Goal: Complete application form

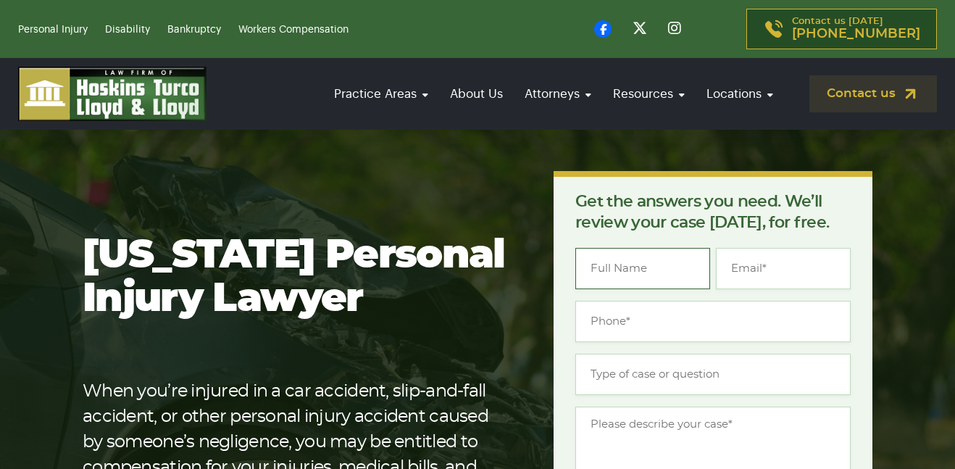
click at [652, 266] on input "Name *" at bounding box center [643, 268] width 135 height 41
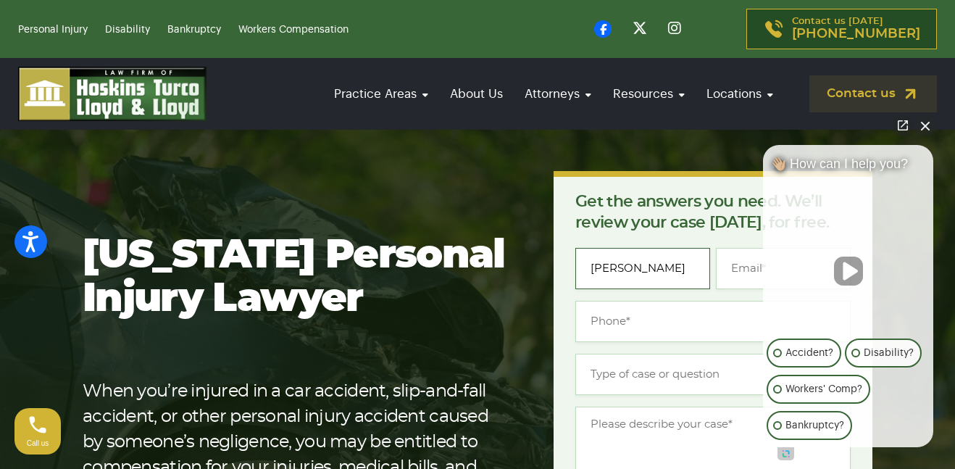
type input "[PERSON_NAME]"
type input "[EMAIL_ADDRESS][DOMAIN_NAME]"
click at [640, 328] on input "Phone *" at bounding box center [713, 321] width 275 height 41
type input "[PHONE_NUMBER]"
click at [642, 365] on input "Type of case or question *" at bounding box center [713, 374] width 275 height 41
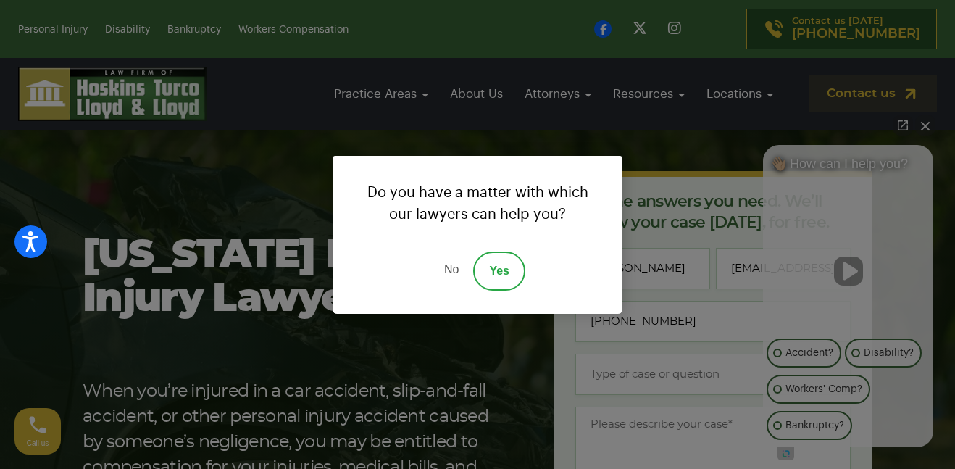
click at [494, 271] on link "Yes" at bounding box center [499, 271] width 52 height 39
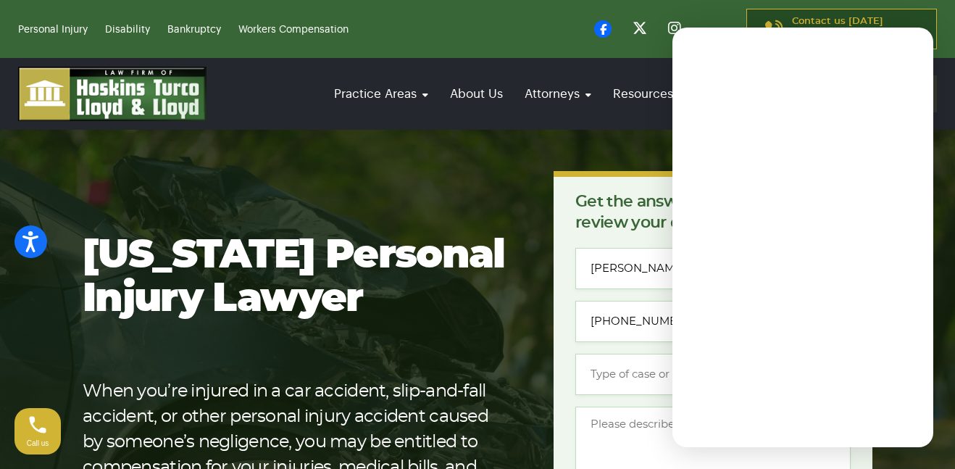
click at [625, 125] on div "Practice Areas Car Accident [MEDICAL_DATA] [MEDICAL_DATA] [MEDICAL_DATA] Slip a…" at bounding box center [477, 94] width 955 height 72
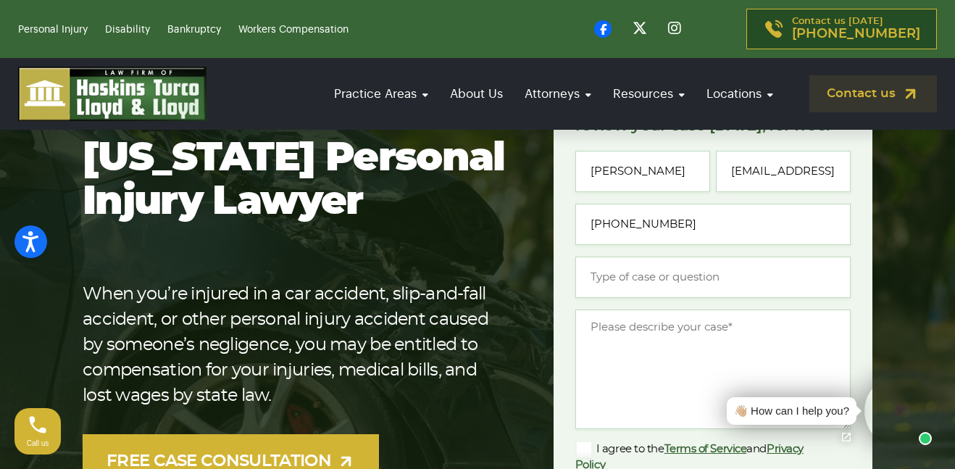
scroll to position [98, 0]
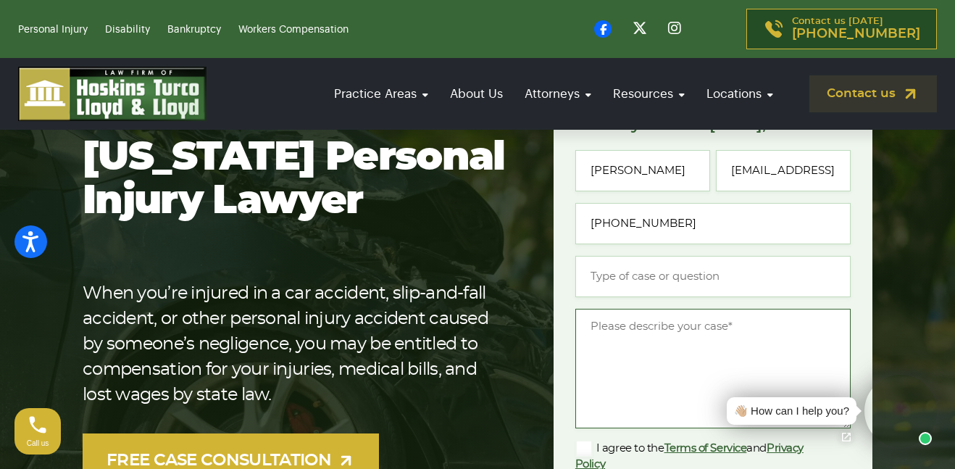
click at [742, 334] on textarea "Message *" at bounding box center [713, 369] width 275 height 120
paste textarea "Hello I have a legal issue I need help with. I have a car I took to the Nissan …"
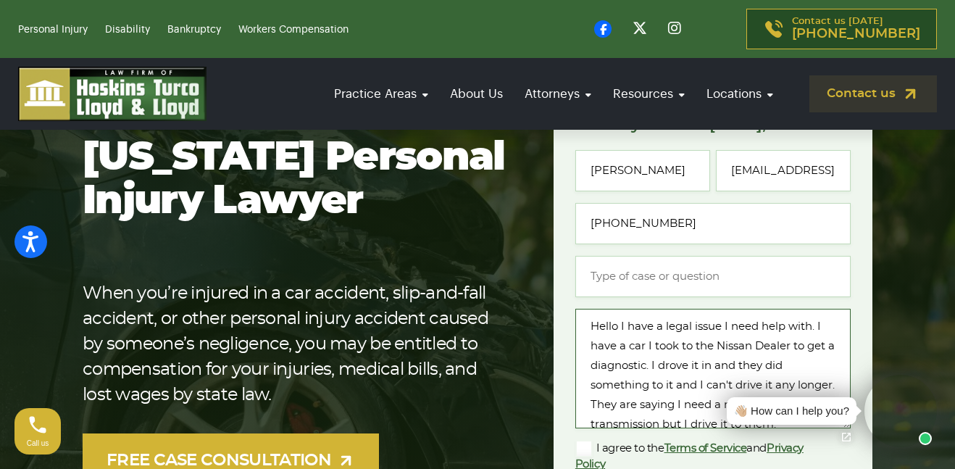
scroll to position [22, 0]
click at [742, 334] on textarea "Hello I have a legal issue I need help with. I have a car I took to the Nissan …" at bounding box center [713, 369] width 275 height 120
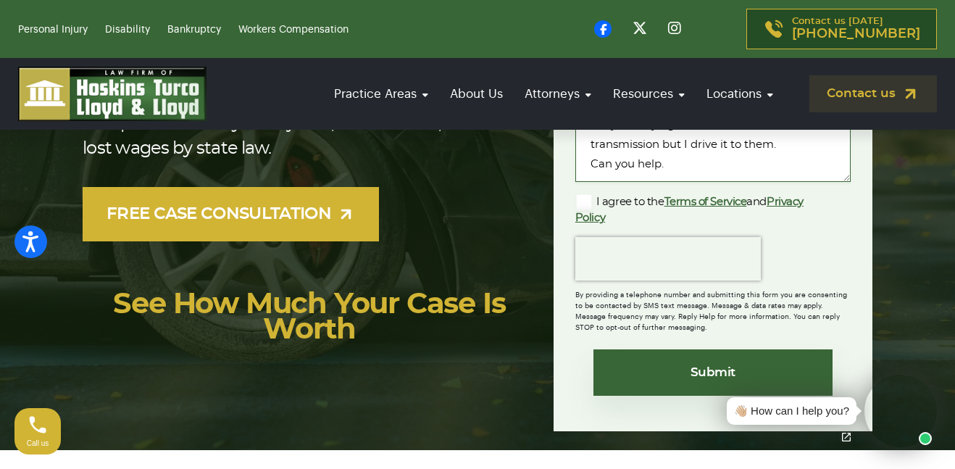
scroll to position [348, 0]
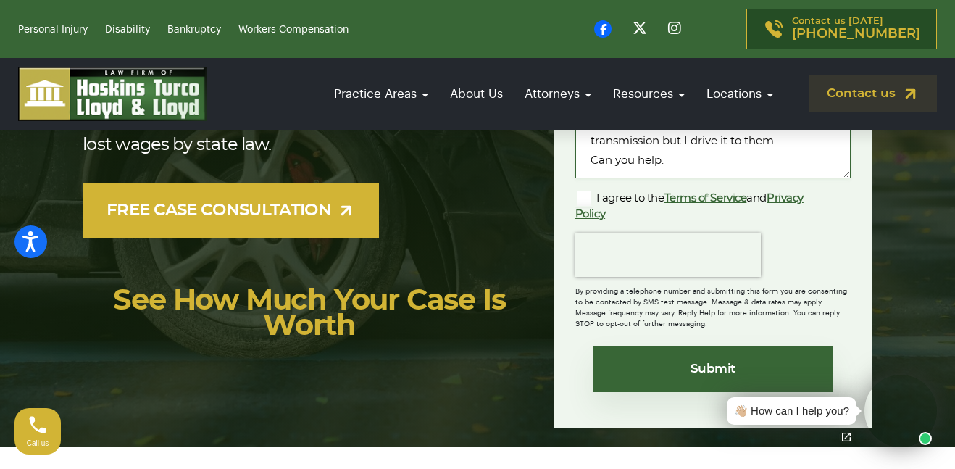
type textarea "Hello I have a legal issue I need help with. I have a car I took to the Nissan …"
click at [584, 198] on label "I agree to the Terms of Service and Privacy Policy" at bounding box center [702, 206] width 252 height 32
click at [0, 0] on input "I agree to the Terms of Service and Privacy Policy" at bounding box center [0, 0] width 0 height 0
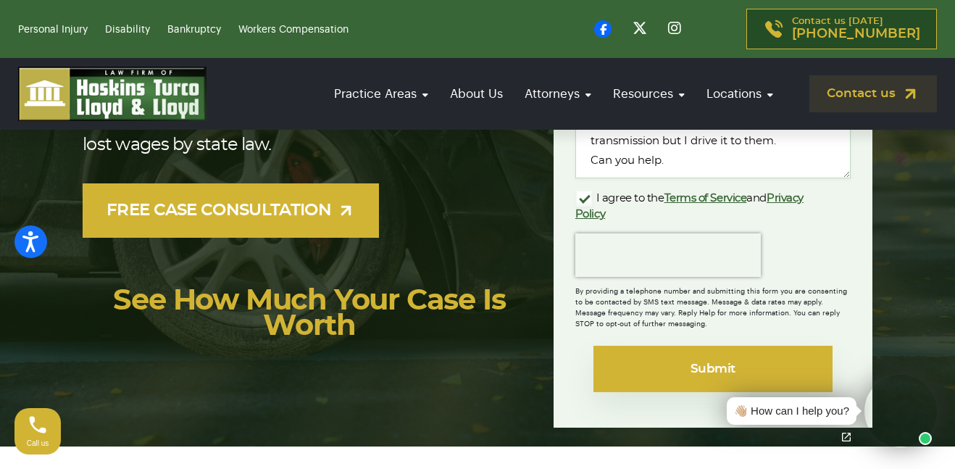
click at [714, 360] on input "Submit" at bounding box center [713, 369] width 239 height 46
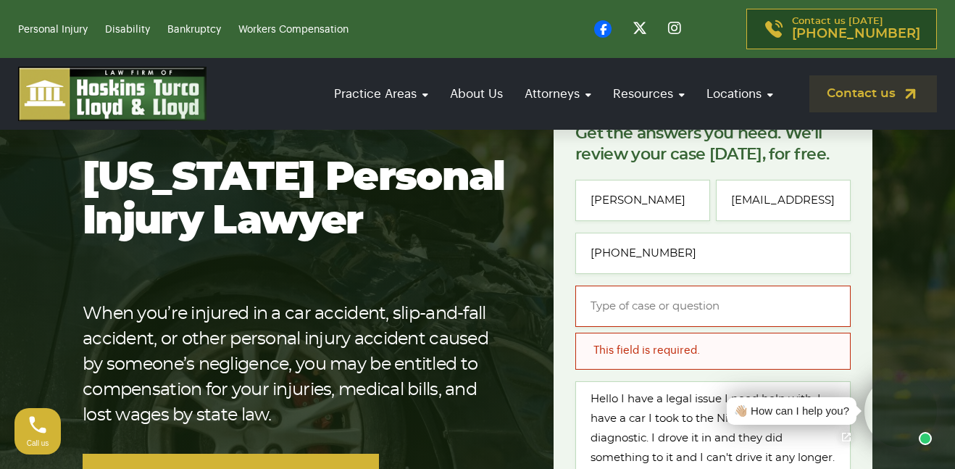
scroll to position [156, 0]
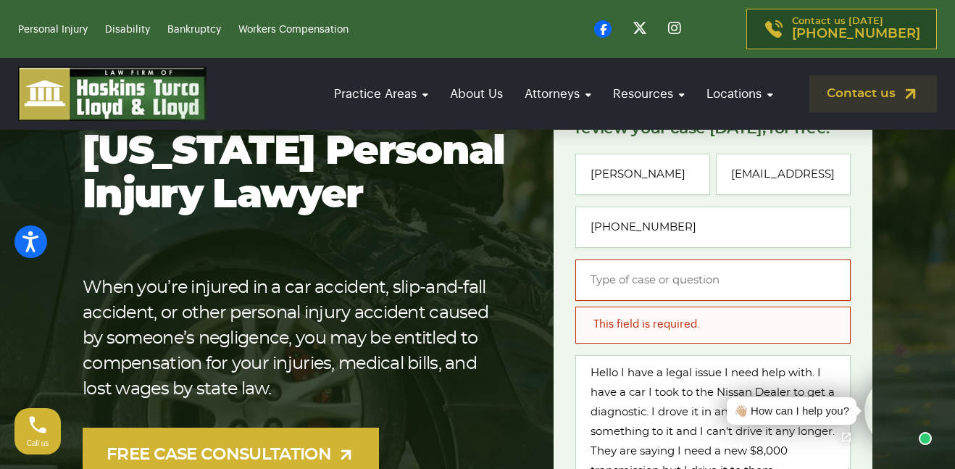
click at [619, 316] on div "This field is required." at bounding box center [713, 325] width 275 height 36
click at [695, 285] on input "Type of case or question *" at bounding box center [713, 280] width 275 height 41
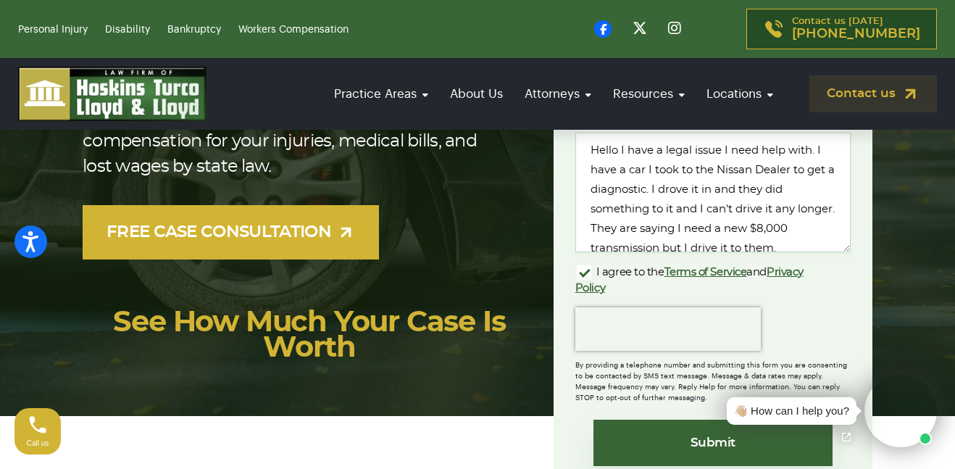
scroll to position [381, 0]
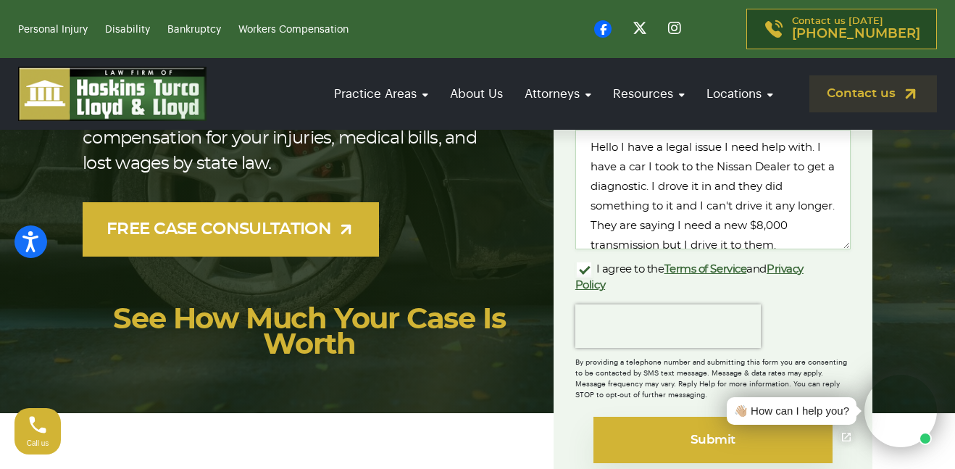
type input "Slam Dunk"
click at [684, 440] on input "Submit" at bounding box center [713, 440] width 239 height 46
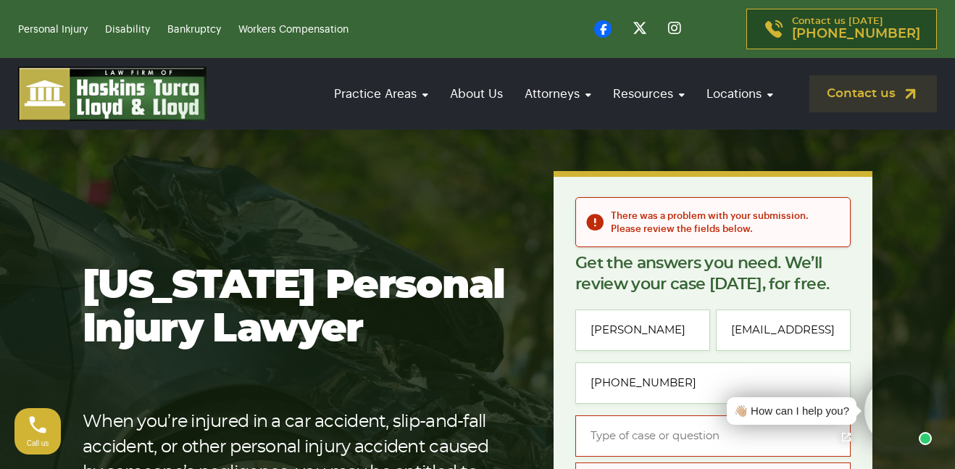
scroll to position [381, 0]
